Goal: Task Accomplishment & Management: Use online tool/utility

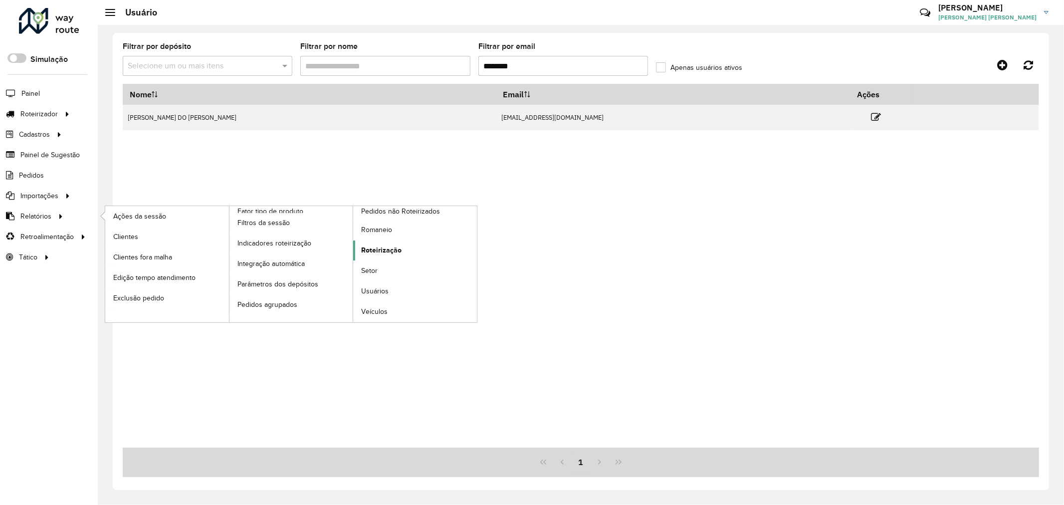
click at [387, 253] on span "Roteirização" at bounding box center [381, 250] width 40 height 10
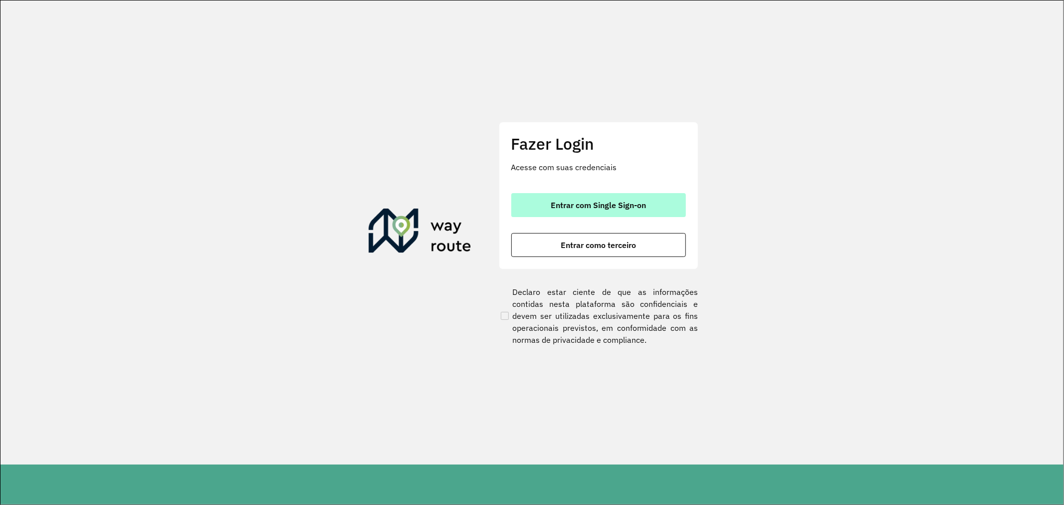
click at [648, 203] on button "Entrar com Single Sign-on" at bounding box center [598, 205] width 175 height 24
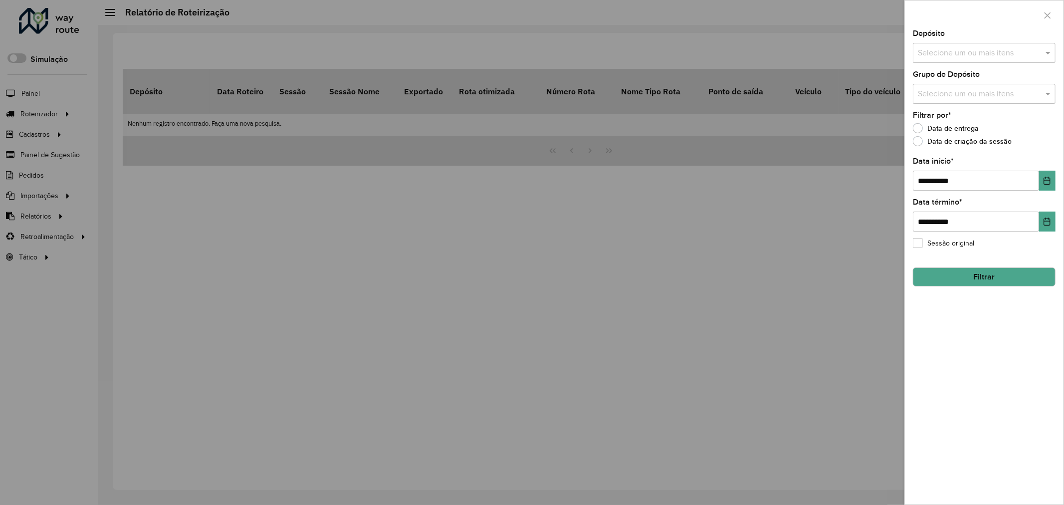
click at [963, 92] on input "text" at bounding box center [979, 94] width 128 height 12
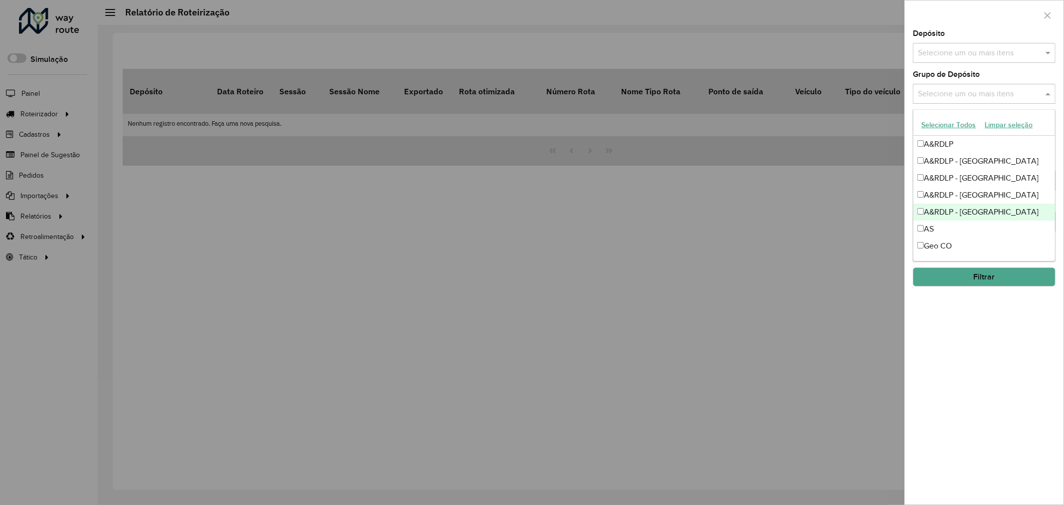
scroll to position [57, 0]
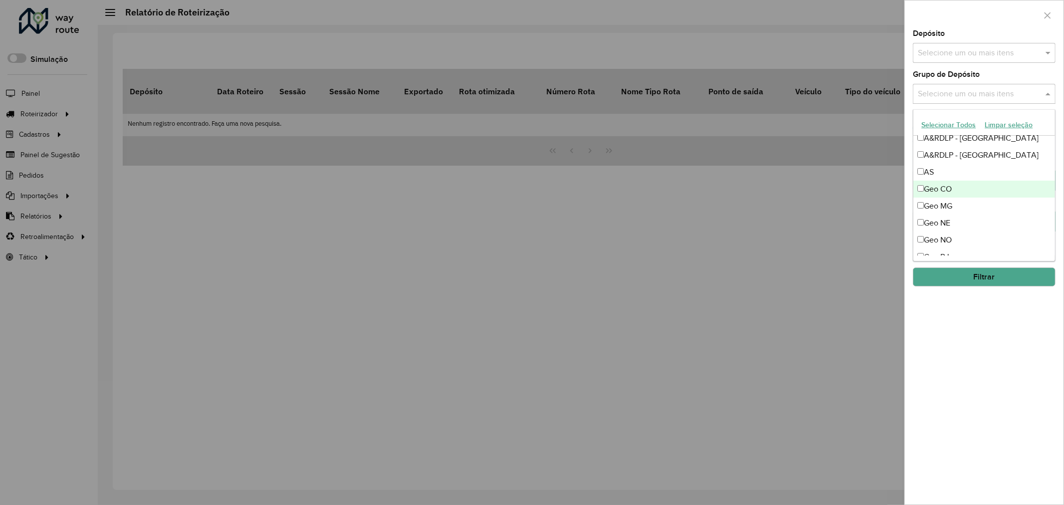
click at [961, 185] on div "Geo CO" at bounding box center [984, 189] width 142 height 17
click at [973, 203] on div "Geo MG" at bounding box center [984, 206] width 142 height 17
click at [973, 218] on div "Geo NE" at bounding box center [984, 223] width 142 height 17
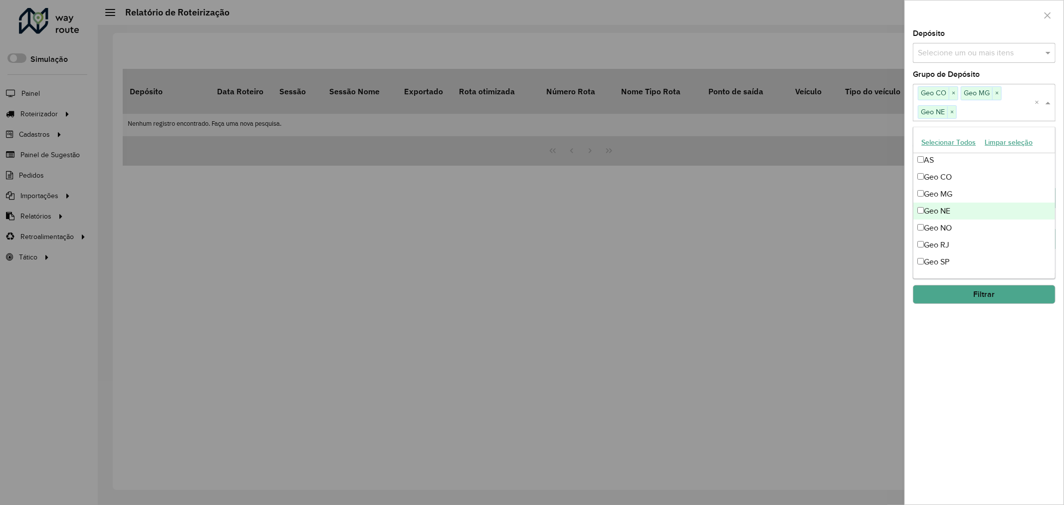
scroll to position [91, 0]
click at [966, 223] on div "Geo NO" at bounding box center [984, 223] width 142 height 17
click at [973, 242] on div "Geo RJ" at bounding box center [984, 239] width 142 height 17
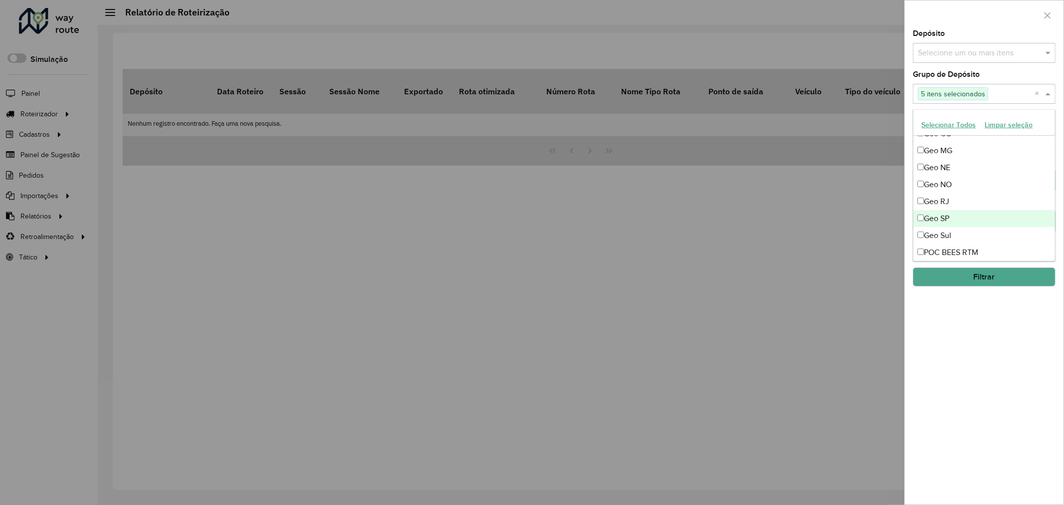
scroll to position [116, 0]
click at [967, 216] on div "Geo SP" at bounding box center [984, 214] width 142 height 17
click at [975, 225] on div "Geo Sul" at bounding box center [984, 231] width 142 height 17
click at [996, 276] on button "Filtrar" at bounding box center [984, 276] width 143 height 19
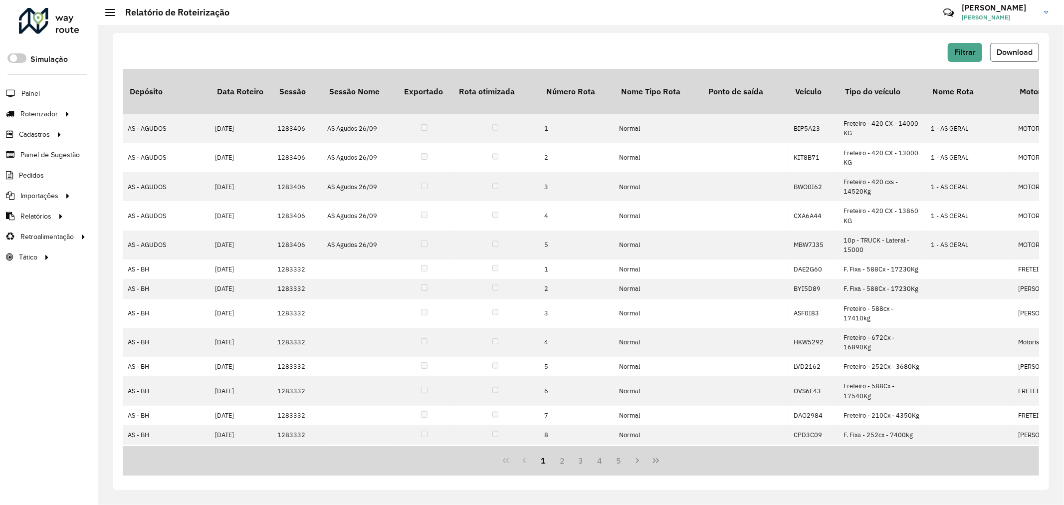
click at [1005, 56] on span "Download" at bounding box center [1015, 52] width 36 height 8
click at [961, 51] on span "Filtrar" at bounding box center [964, 52] width 21 height 8
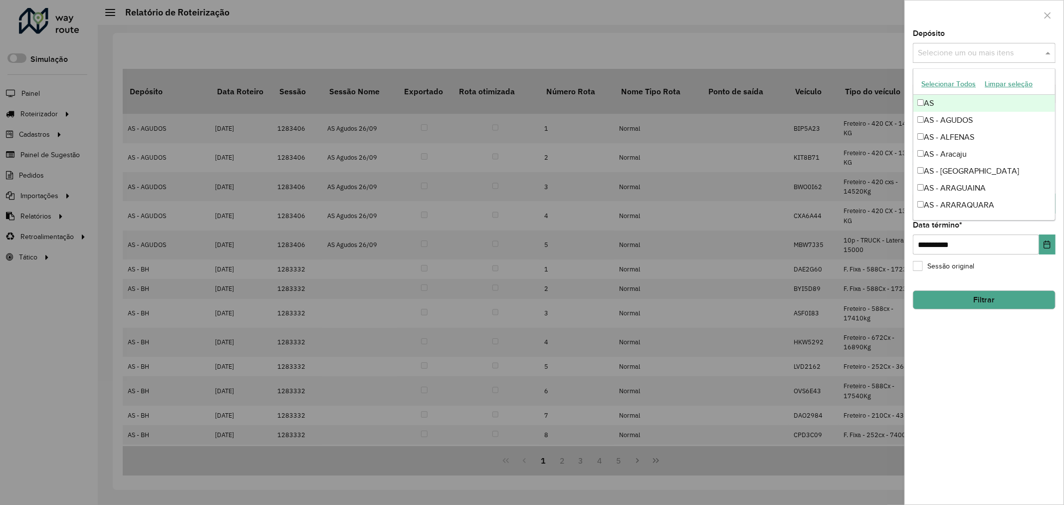
click at [1014, 57] on input "text" at bounding box center [979, 53] width 128 height 12
type input "****"
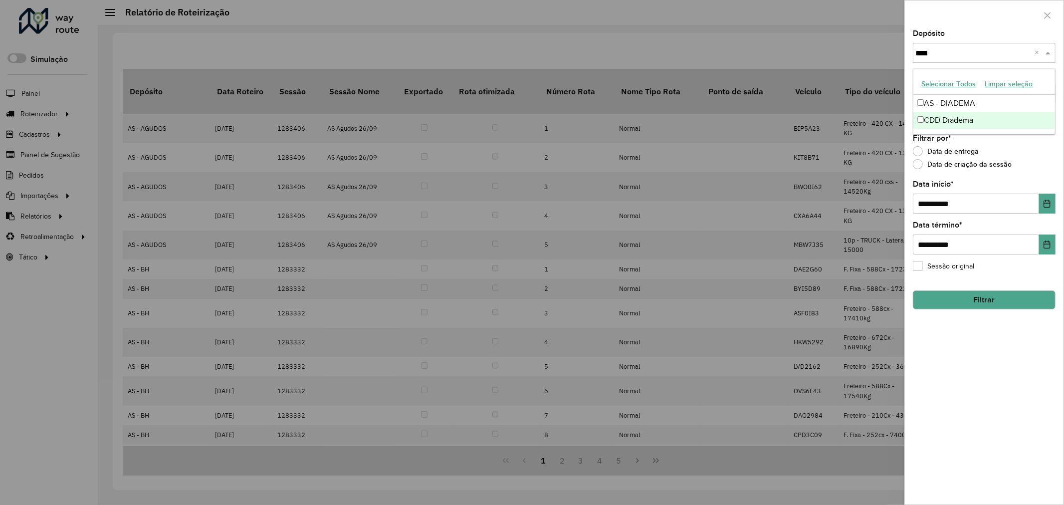
click at [958, 123] on div "CDD Diadema" at bounding box center [984, 120] width 142 height 17
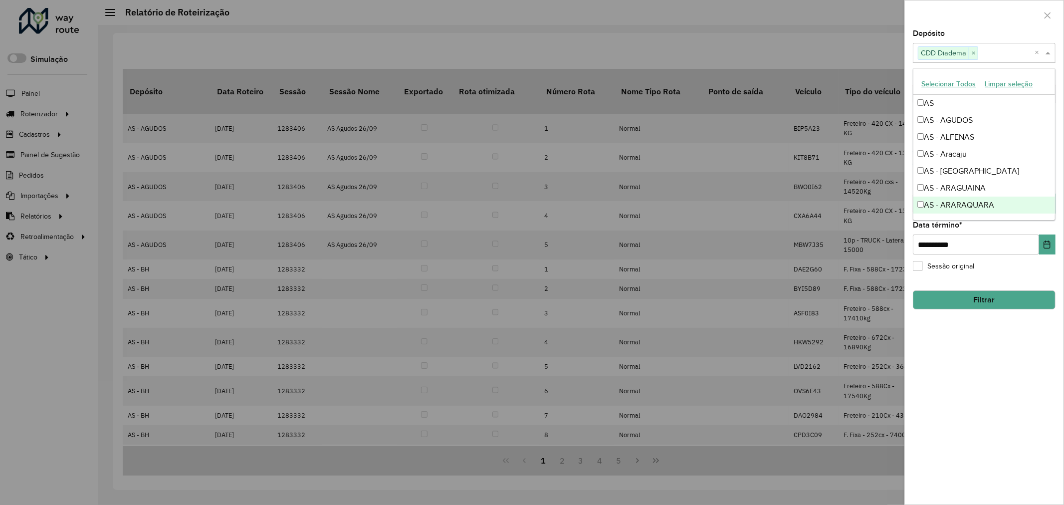
click at [977, 296] on button "Filtrar" at bounding box center [984, 299] width 143 height 19
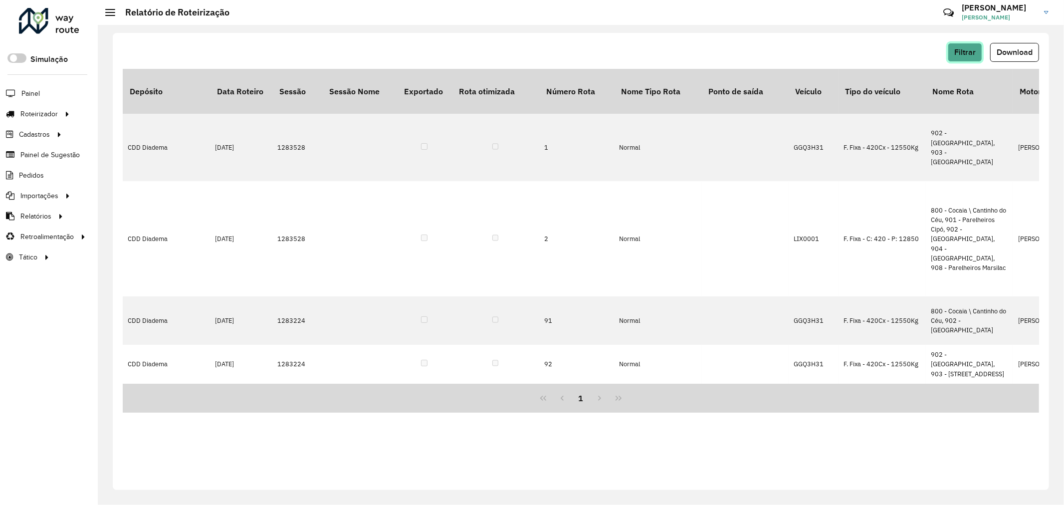
click at [973, 48] on span "Filtrar" at bounding box center [964, 52] width 21 height 8
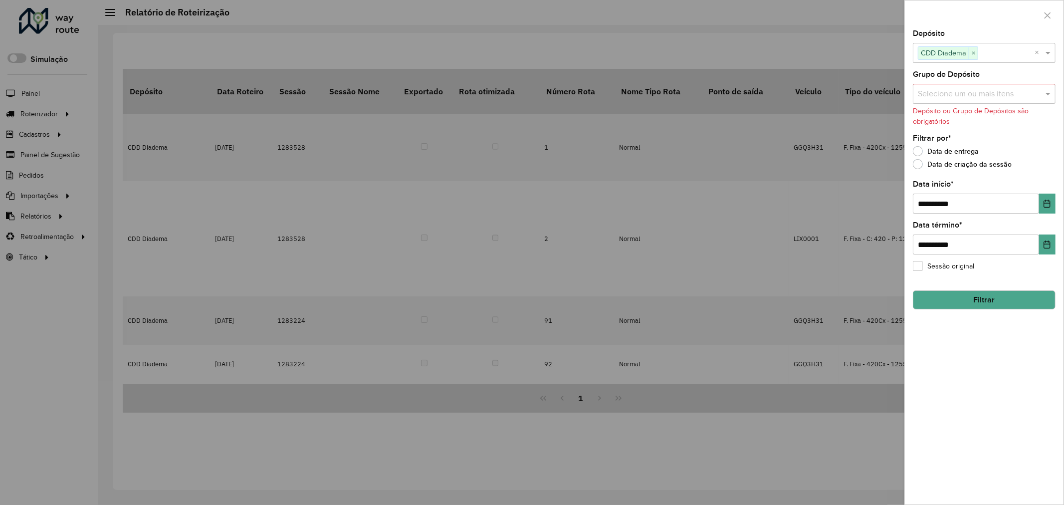
click at [983, 161] on label "Data de criação da sessão" at bounding box center [962, 164] width 99 height 10
click at [1047, 251] on button "Choose Date" at bounding box center [1047, 244] width 16 height 20
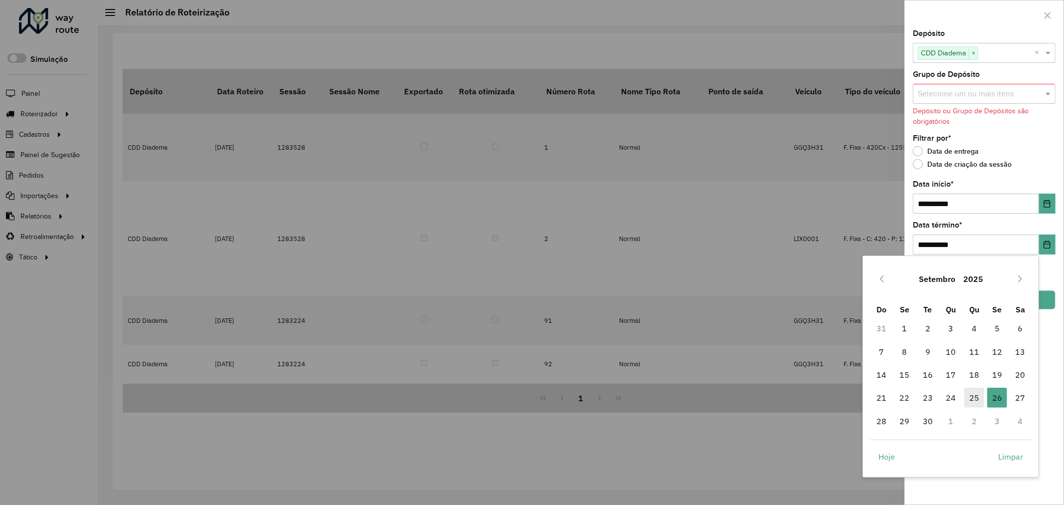
click at [978, 398] on span "25" at bounding box center [974, 398] width 20 height 20
type input "**********"
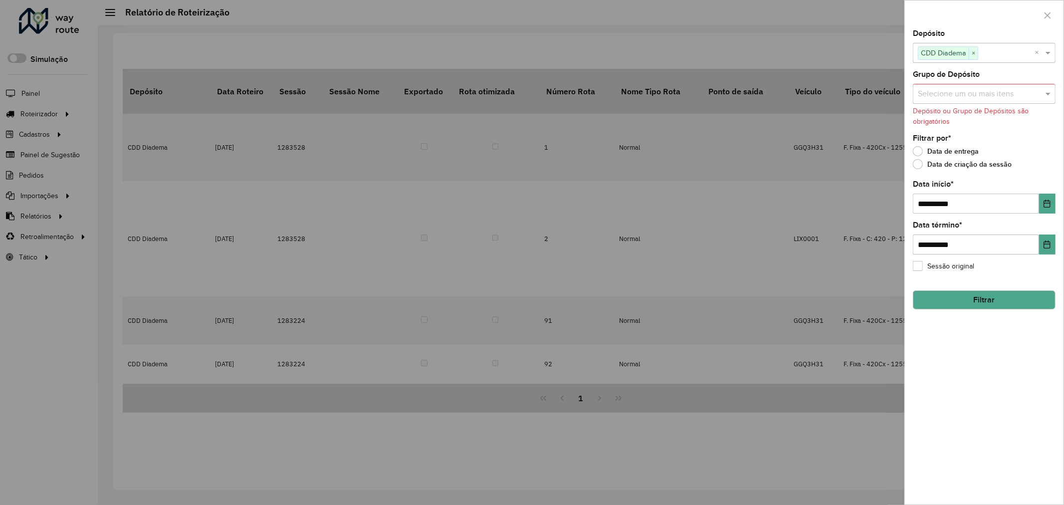
click at [1001, 303] on button "Filtrar" at bounding box center [984, 299] width 143 height 19
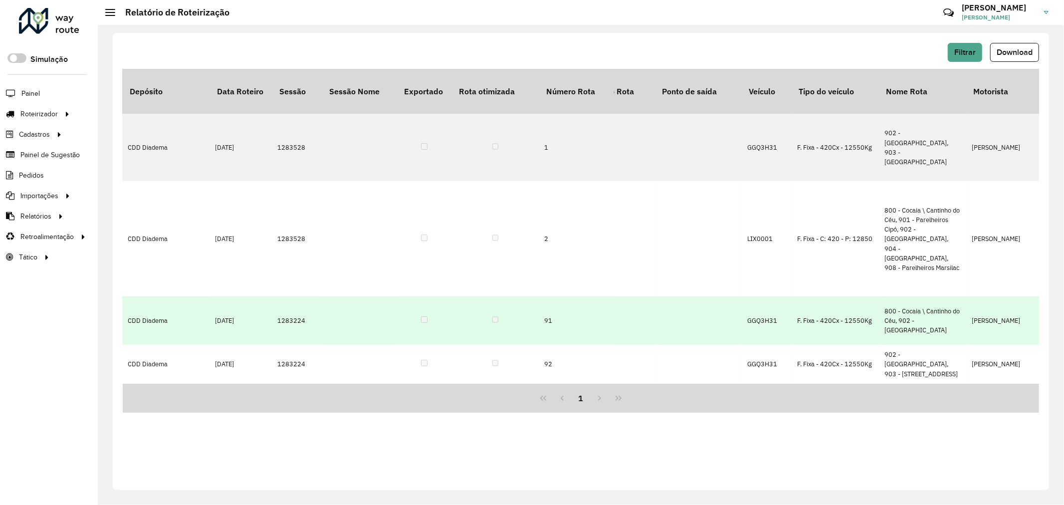
scroll to position [0, 0]
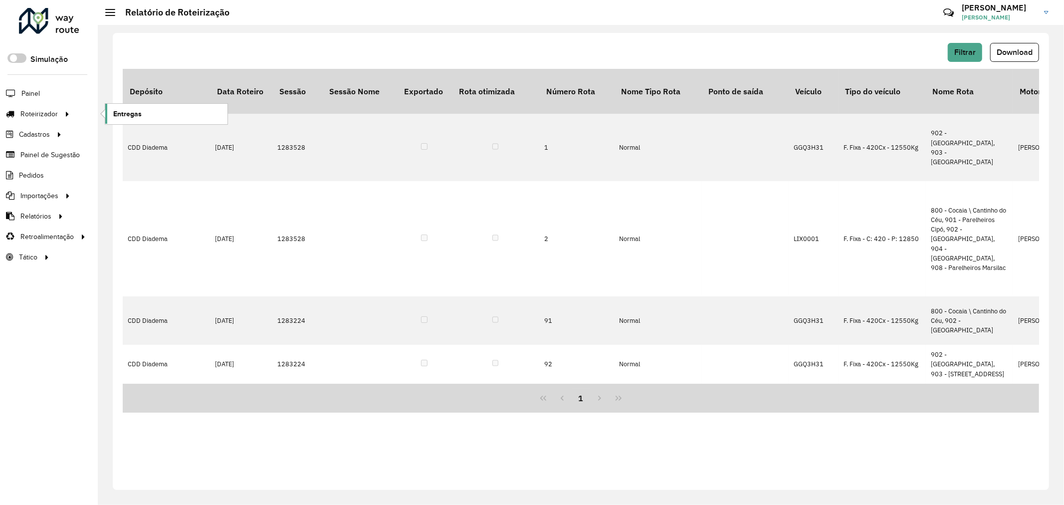
click at [132, 115] on span "Entregas" at bounding box center [127, 114] width 28 height 10
click at [969, 50] on span "Filtrar" at bounding box center [964, 52] width 21 height 8
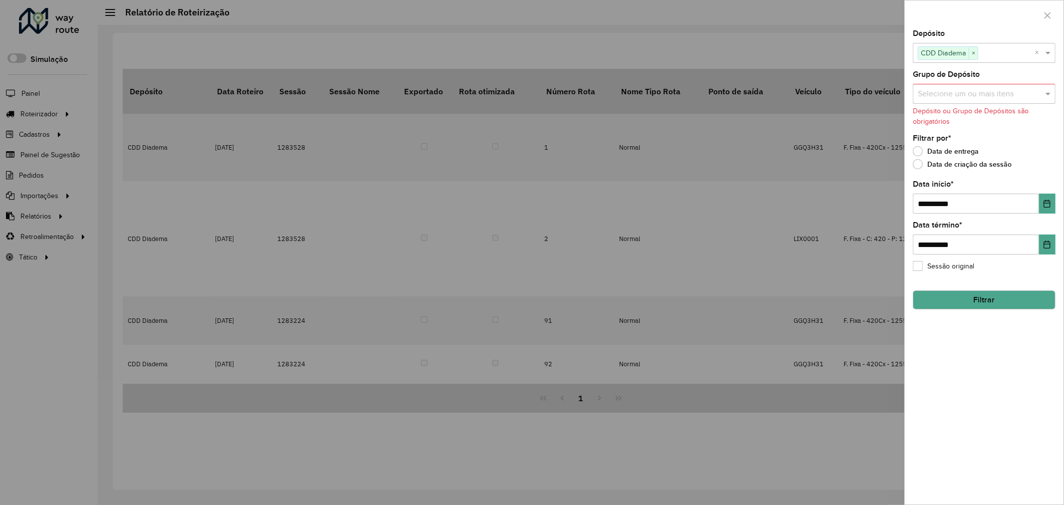
click at [978, 305] on button "Filtrar" at bounding box center [984, 299] width 143 height 19
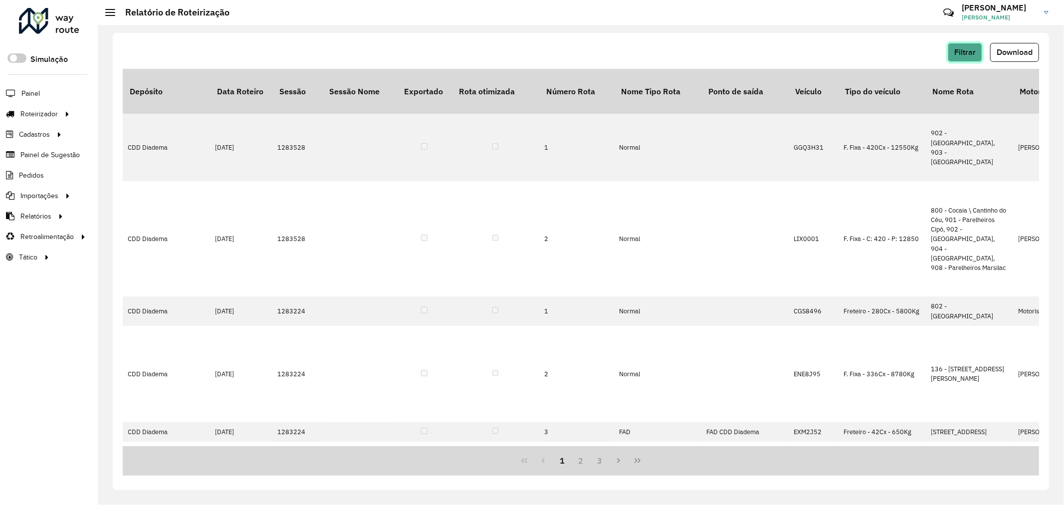
click at [967, 52] on span "Filtrar" at bounding box center [964, 52] width 21 height 8
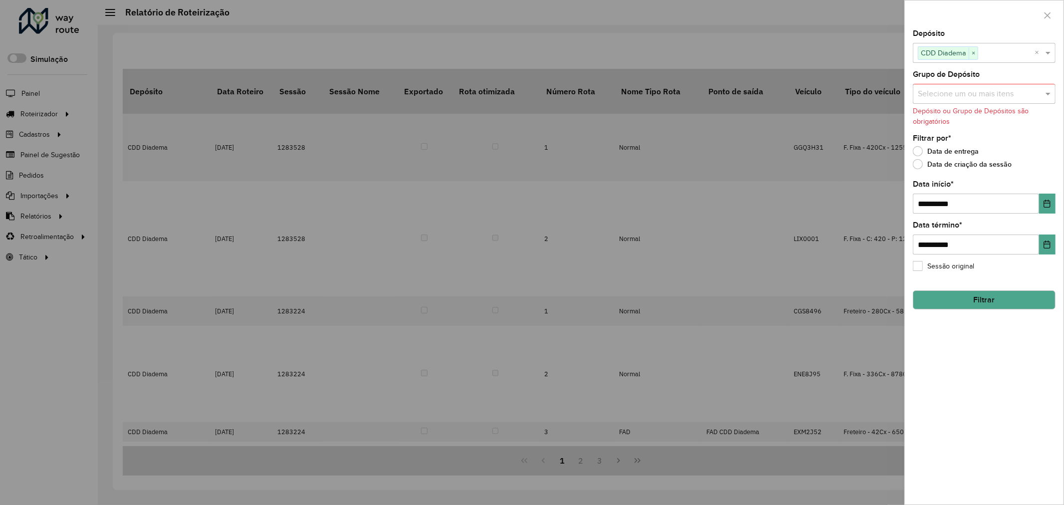
click at [954, 299] on button "Filtrar" at bounding box center [984, 299] width 143 height 19
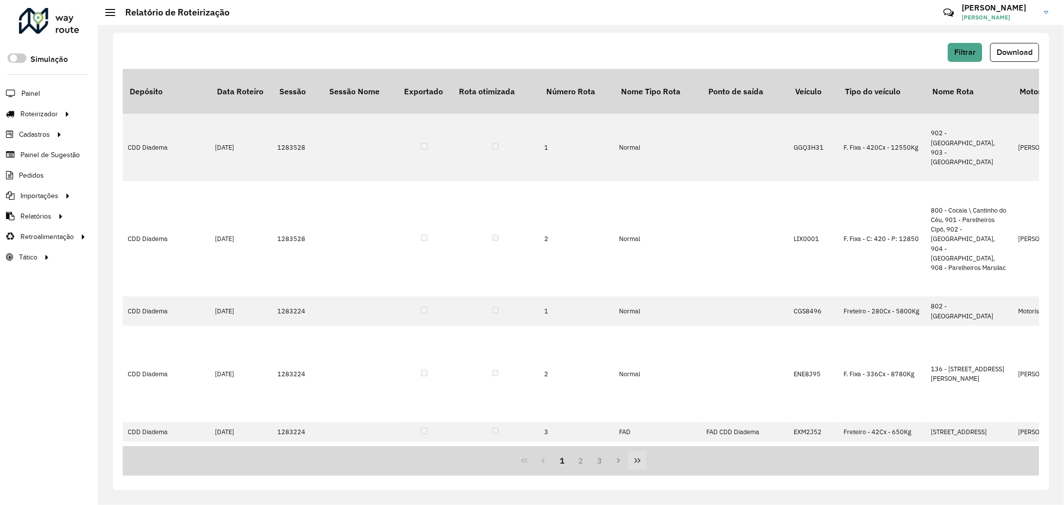
click at [634, 459] on icon "Last Page" at bounding box center [638, 460] width 8 height 8
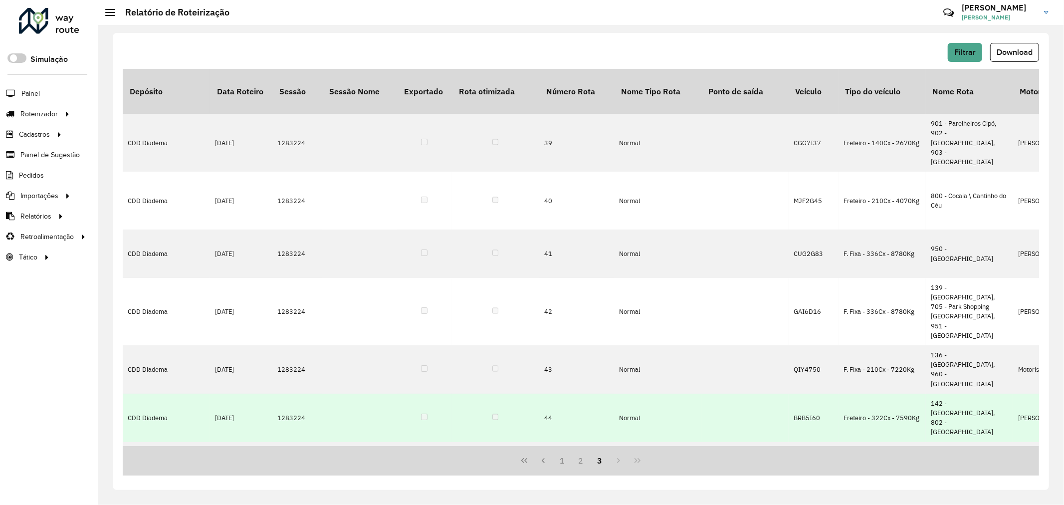
scroll to position [412, 0]
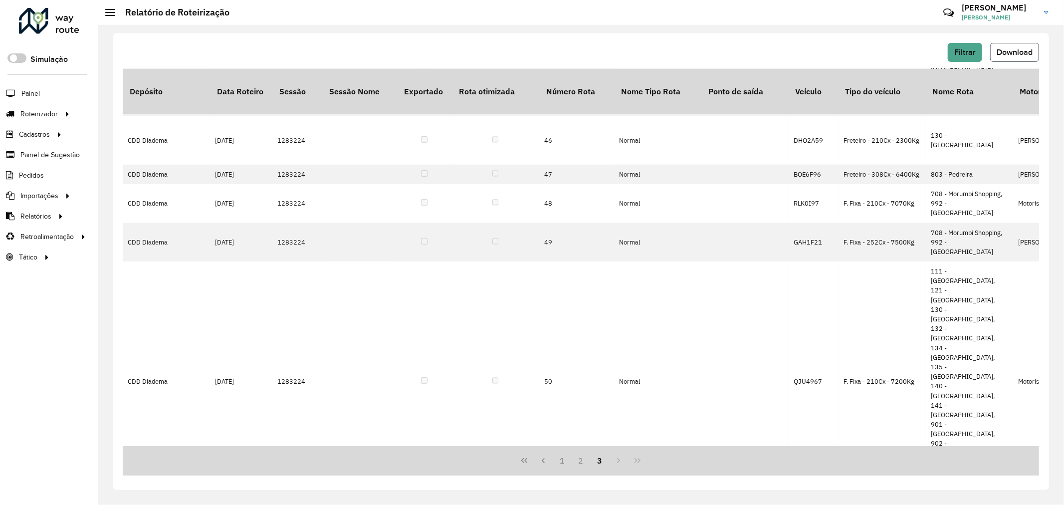
click at [1016, 55] on span "Download" at bounding box center [1015, 52] width 36 height 8
click at [980, 54] on button "Filtrar" at bounding box center [965, 52] width 34 height 19
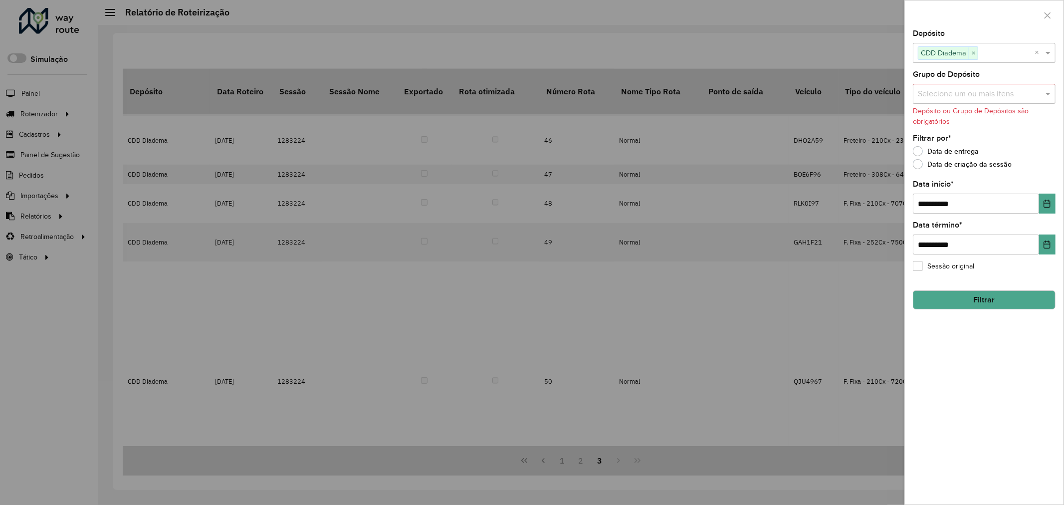
click at [980, 303] on button "Filtrar" at bounding box center [984, 299] width 143 height 19
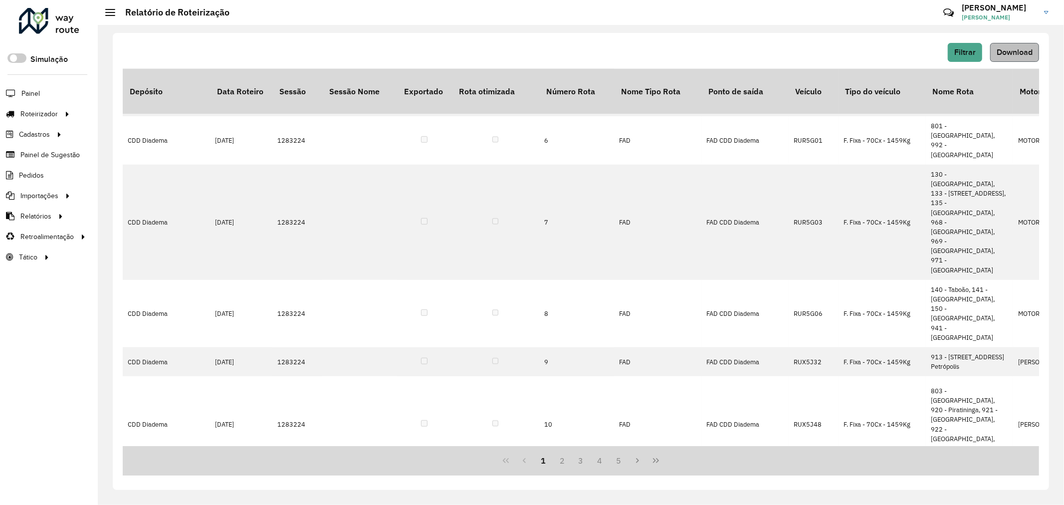
click at [1018, 62] on div "Filtrar Download" at bounding box center [581, 56] width 916 height 26
click at [1020, 58] on button "Download" at bounding box center [1014, 52] width 49 height 19
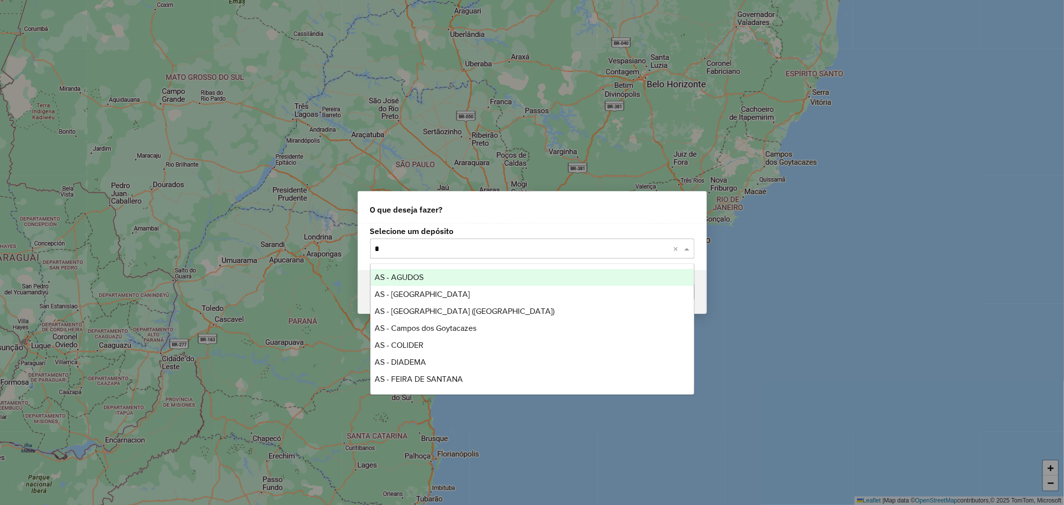
type input "**"
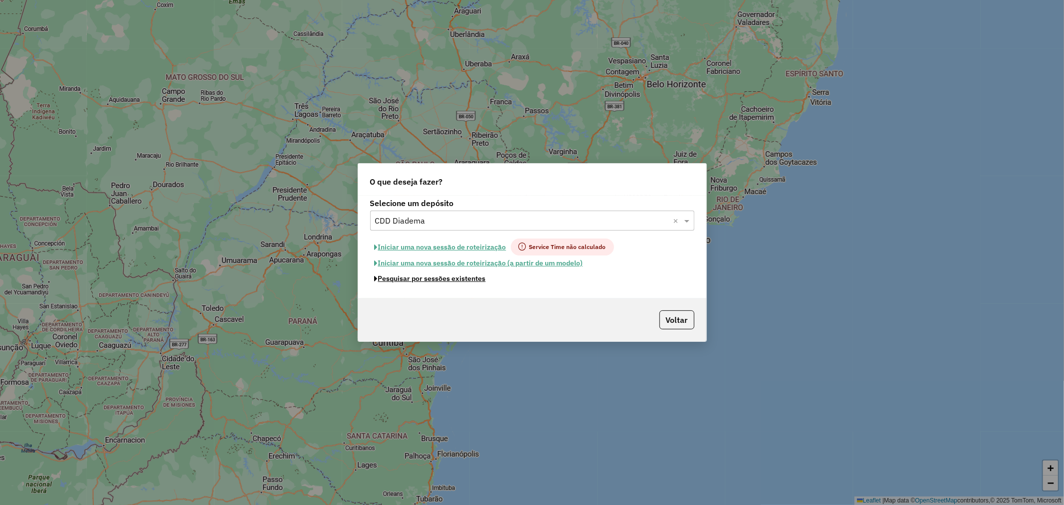
click at [466, 273] on button "Pesquisar por sessões existentes" at bounding box center [430, 278] width 120 height 15
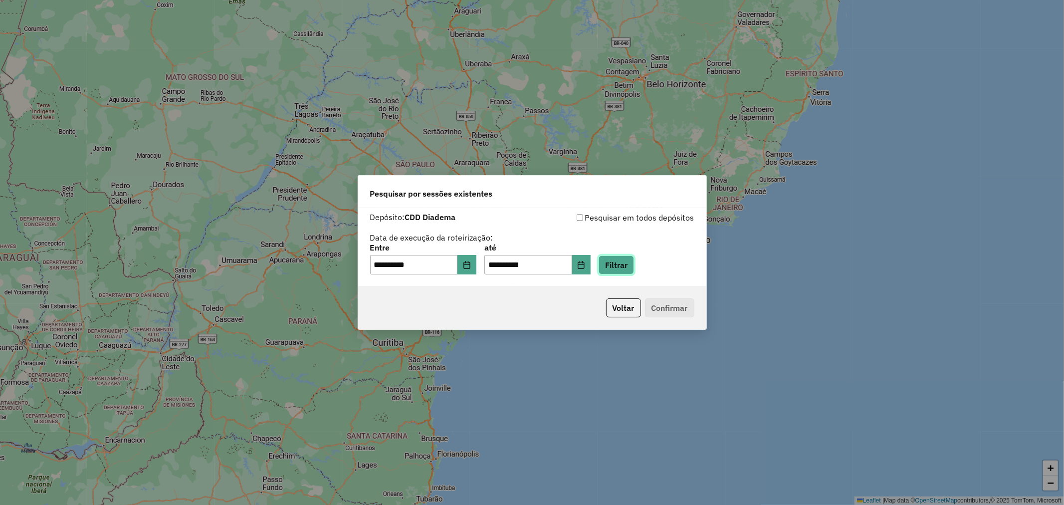
click at [634, 272] on button "Filtrar" at bounding box center [616, 264] width 35 height 19
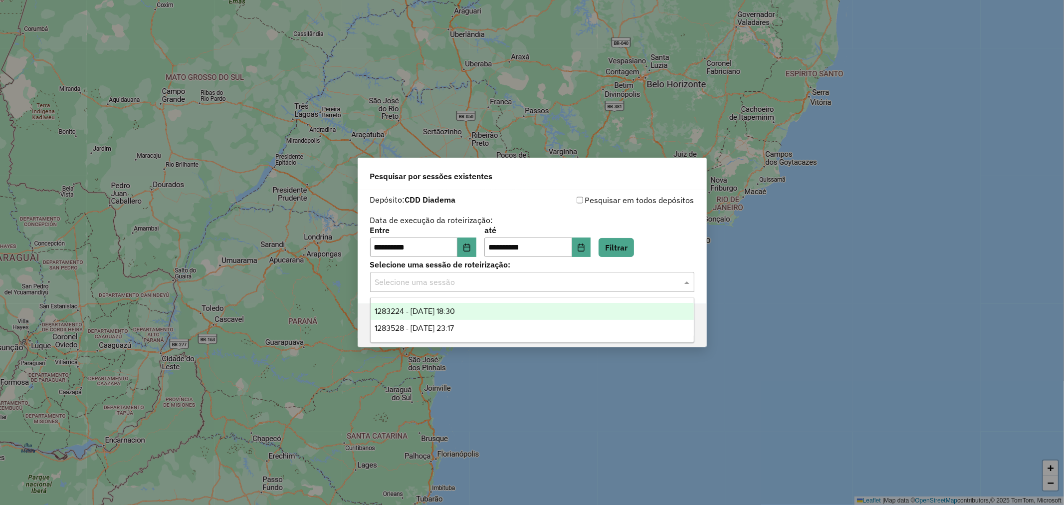
click at [581, 277] on input "text" at bounding box center [522, 282] width 294 height 12
click at [543, 313] on div "1283224 - 26/09/2025 18:30" at bounding box center [532, 311] width 323 height 17
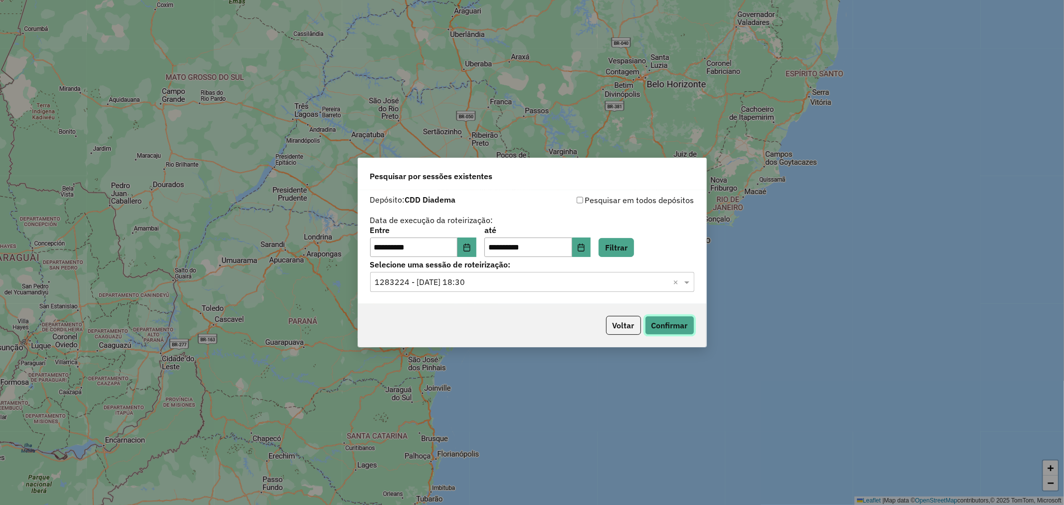
click at [668, 328] on button "Confirmar" at bounding box center [669, 325] width 49 height 19
click at [504, 280] on input "text" at bounding box center [522, 282] width 294 height 12
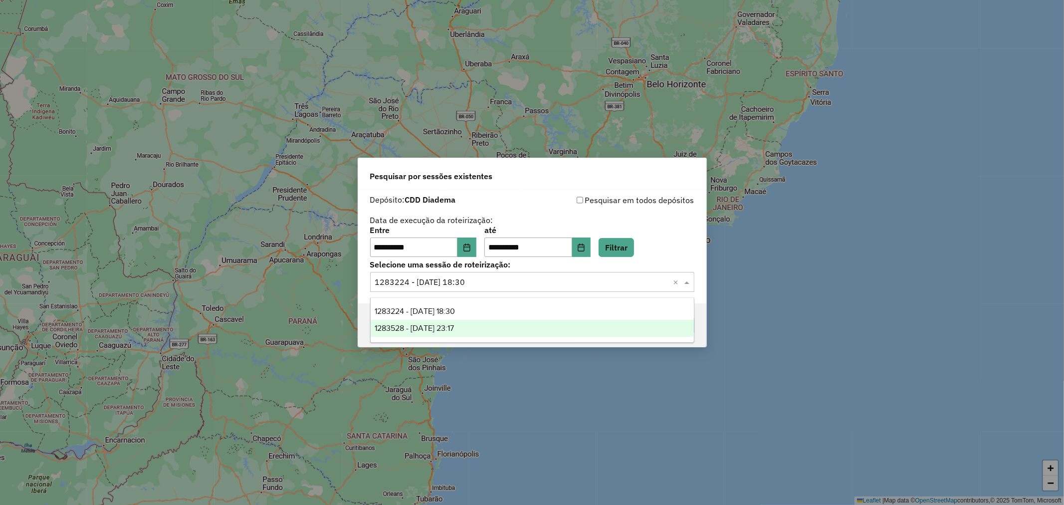
click at [522, 331] on div "1283528 - 26/09/2025 23:17" at bounding box center [532, 328] width 323 height 17
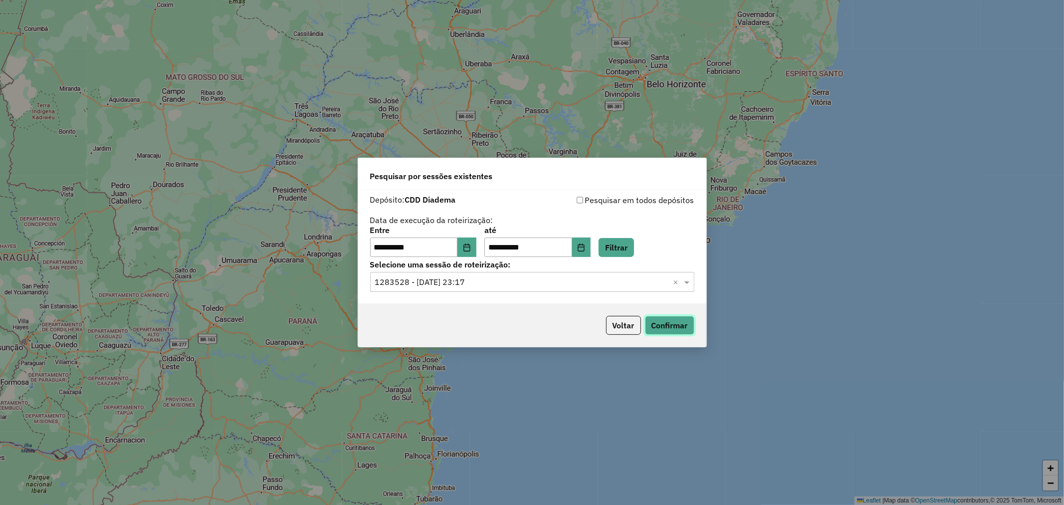
click at [660, 328] on button "Confirmar" at bounding box center [669, 325] width 49 height 19
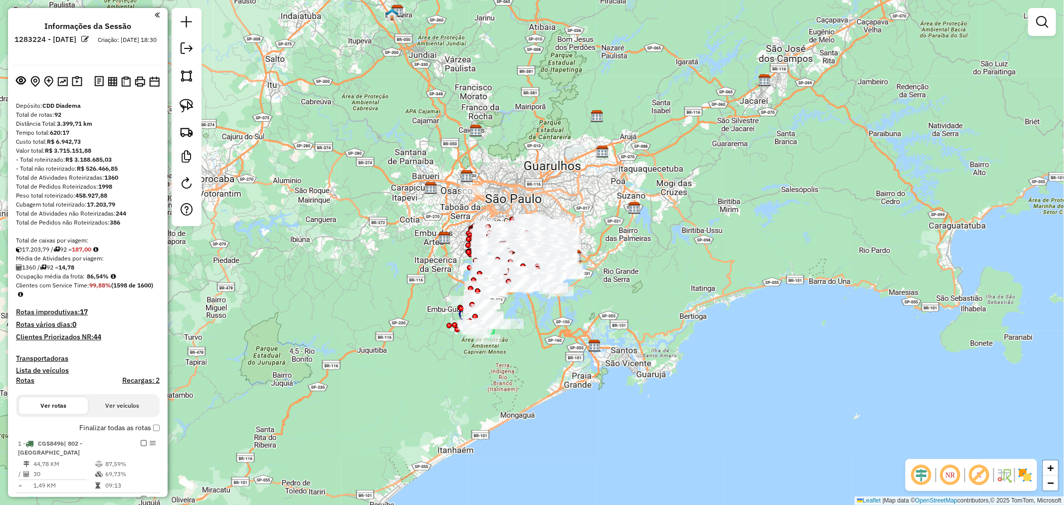
click at [151, 427] on span "1° Recarga" at bounding box center [148, 432] width 40 height 10
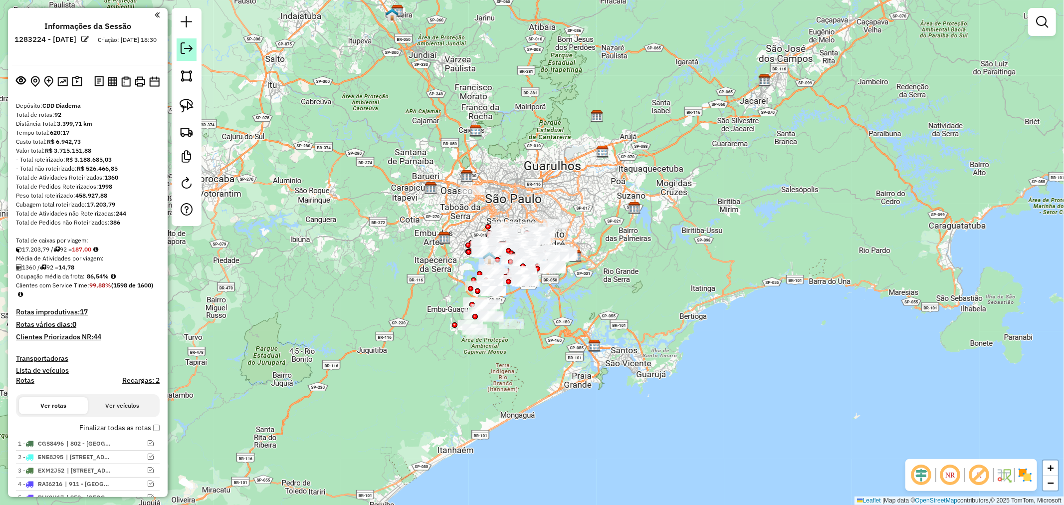
click at [195, 51] on link at bounding box center [187, 49] width 20 height 22
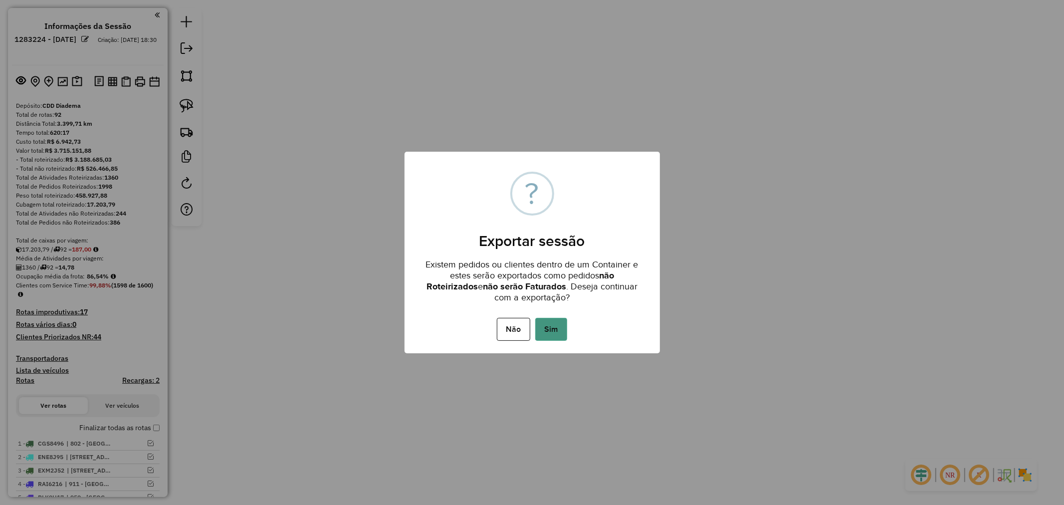
click at [557, 325] on button "Sim" at bounding box center [551, 329] width 32 height 23
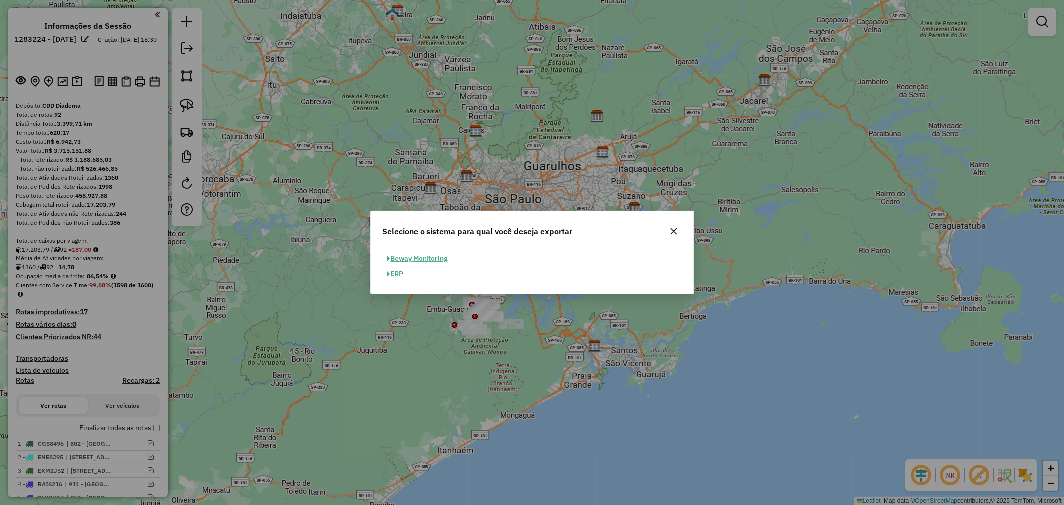
click at [397, 267] on button "ERP" at bounding box center [395, 273] width 25 height 15
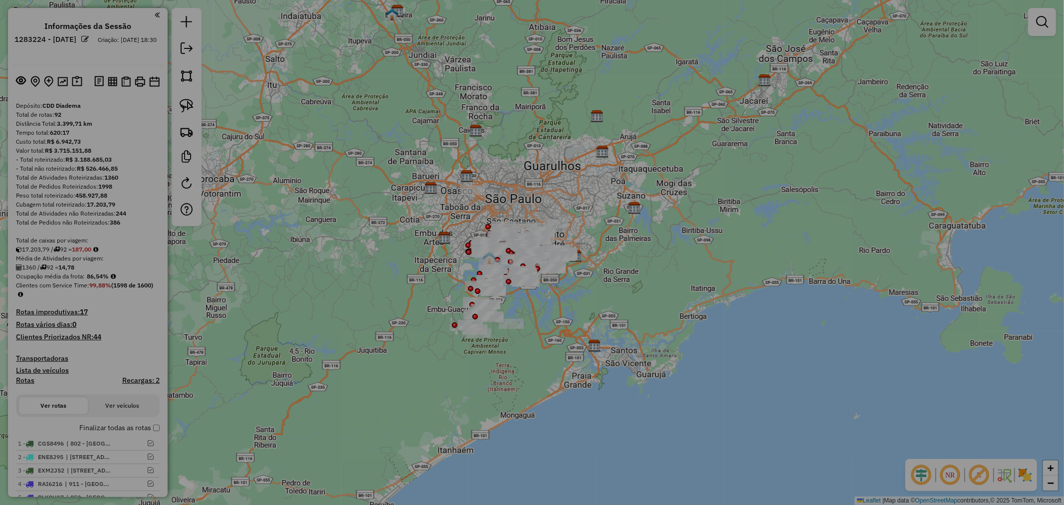
select select "**"
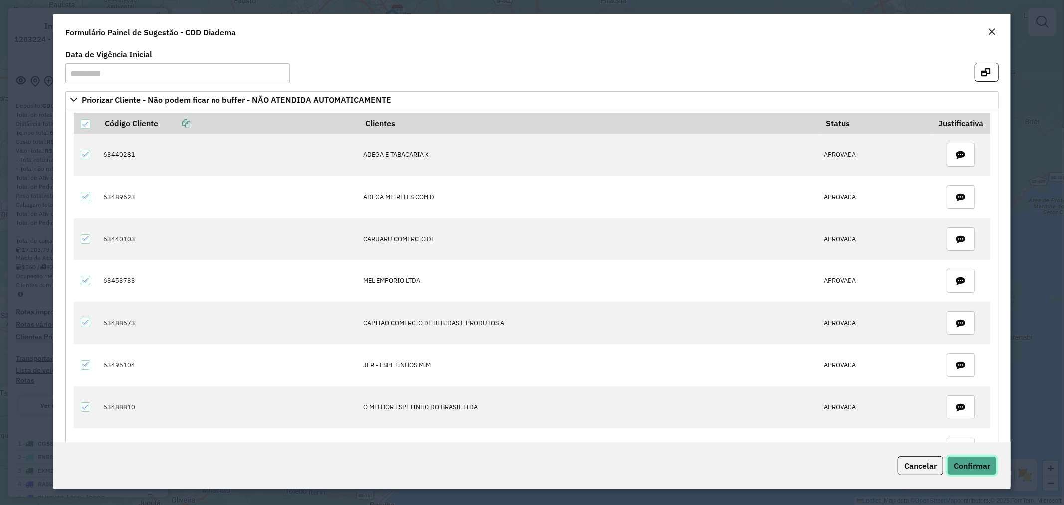
click at [970, 470] on span "Confirmar" at bounding box center [972, 465] width 36 height 10
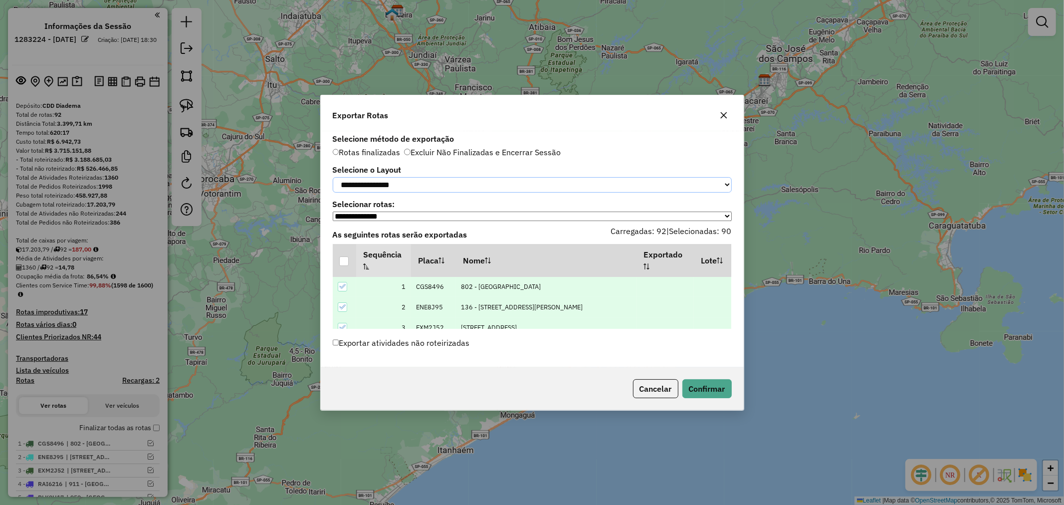
click at [597, 186] on select "**********" at bounding box center [532, 184] width 399 height 15
select select "*********"
click at [333, 177] on select "**********" at bounding box center [532, 184] width 399 height 15
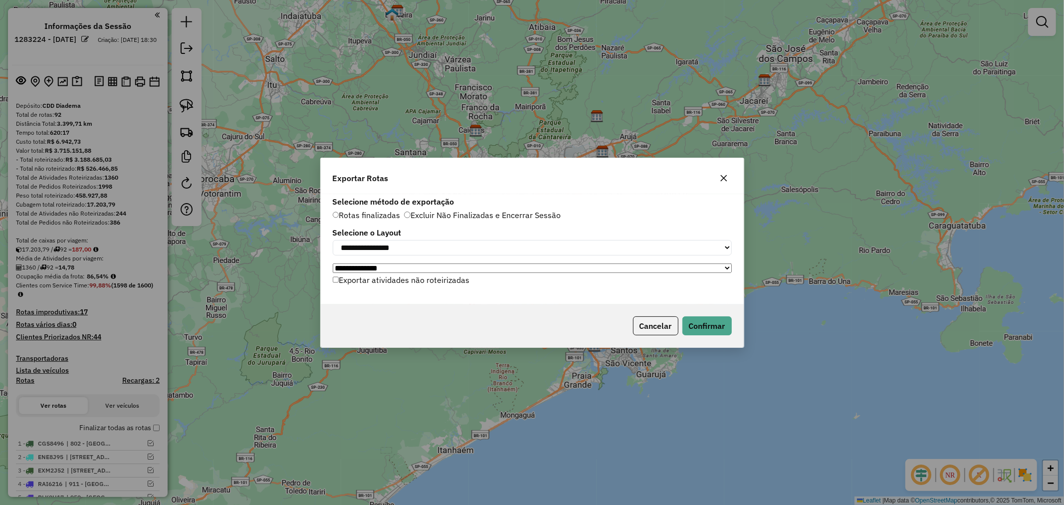
click at [372, 213] on span "Rotas finalizadas" at bounding box center [367, 215] width 68 height 10
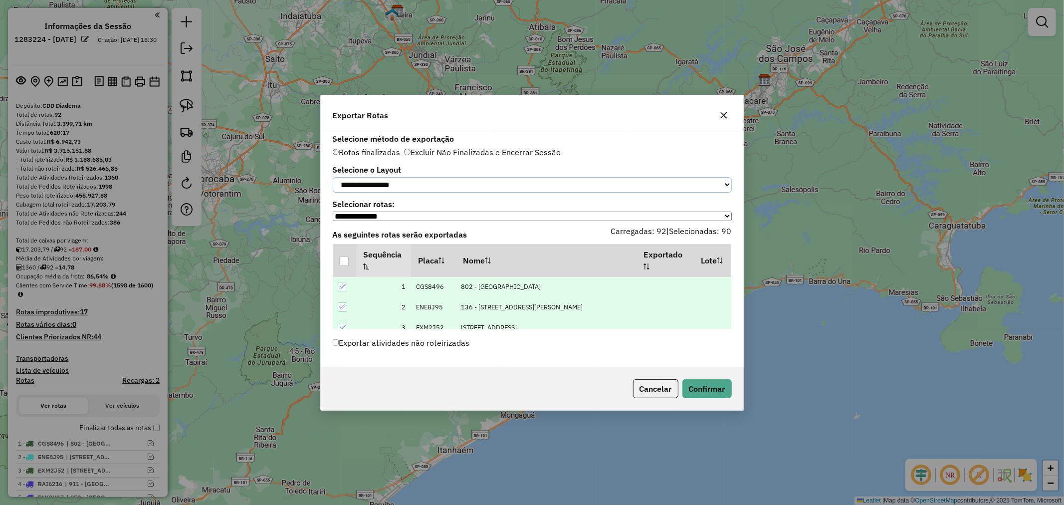
click at [448, 183] on select "**********" at bounding box center [532, 184] width 399 height 15
click at [513, 171] on label "Selecione o Layout" at bounding box center [532, 170] width 399 height 12
click at [709, 403] on div "Cancelar Confirmar" at bounding box center [532, 388] width 423 height 43
click at [705, 392] on button "Confirmar" at bounding box center [706, 388] width 49 height 19
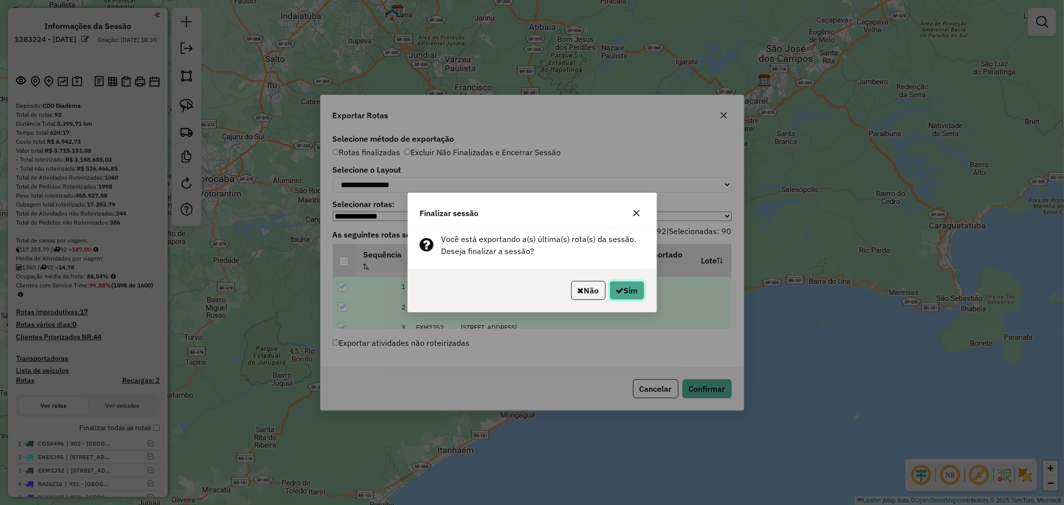
click at [626, 293] on button "Sim" at bounding box center [627, 290] width 35 height 19
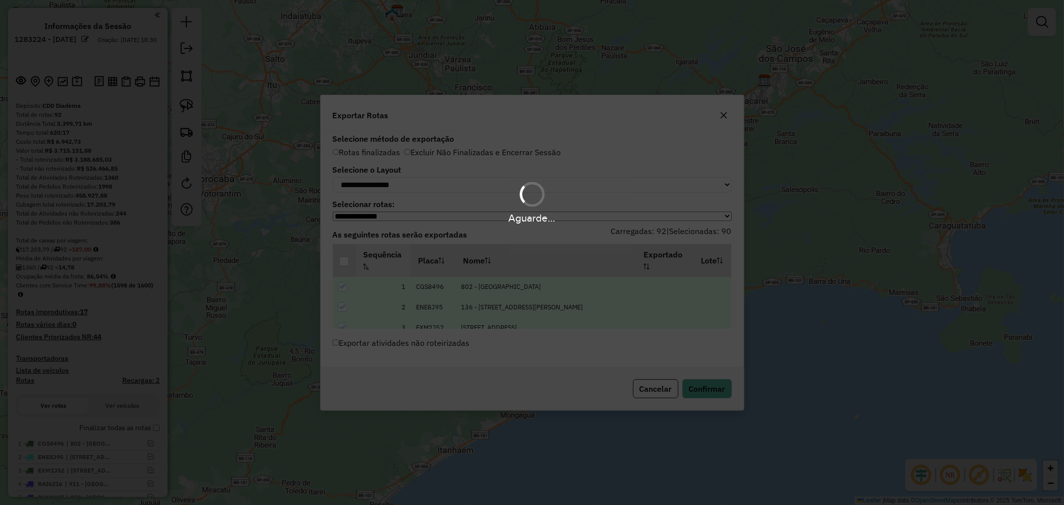
click at [626, 293] on div "Aguarde..." at bounding box center [532, 252] width 1064 height 505
